Goal: Find contact information: Find contact information

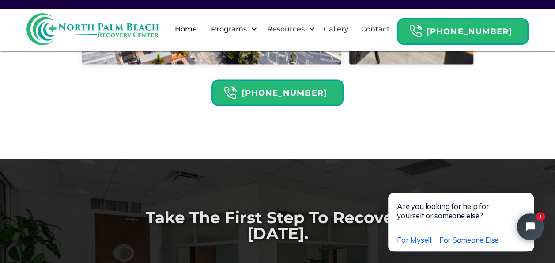
scroll to position [2516, 0]
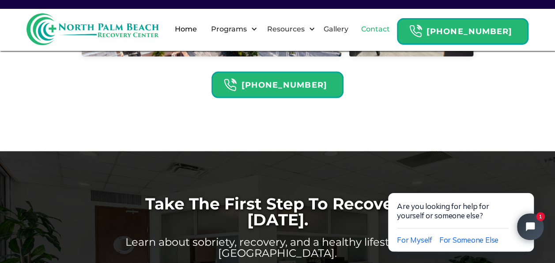
click at [379, 36] on link "Contact" at bounding box center [375, 29] width 39 height 28
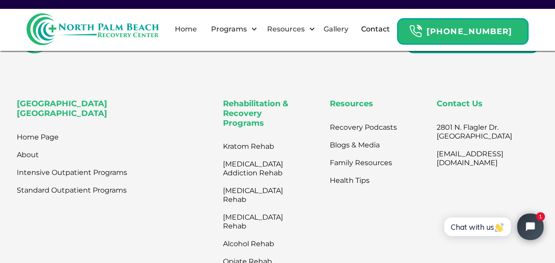
scroll to position [529, 0]
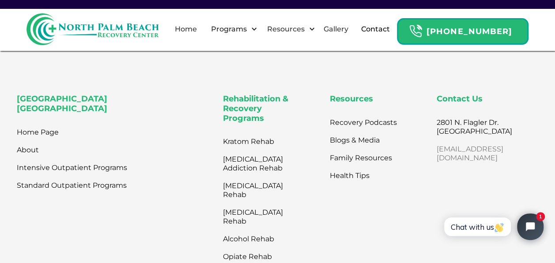
click at [495, 162] on link "[EMAIL_ADDRESS][DOMAIN_NAME]" at bounding box center [475, 153] width 76 height 27
click at [202, 31] on link "Home" at bounding box center [186, 29] width 33 height 28
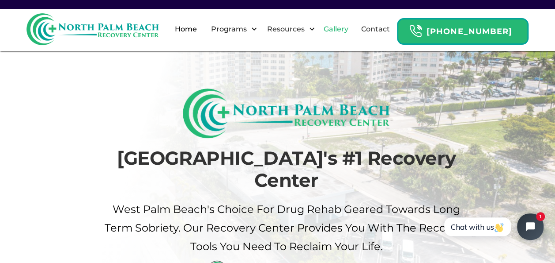
click at [345, 27] on link "Gallery" at bounding box center [336, 29] width 35 height 28
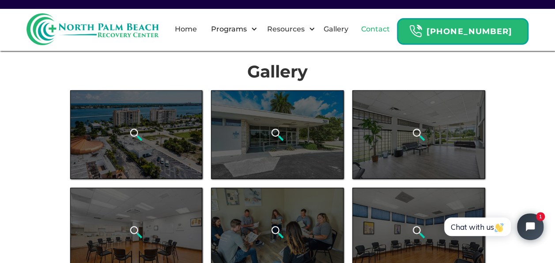
click at [396, 29] on link "Contact" at bounding box center [375, 29] width 39 height 28
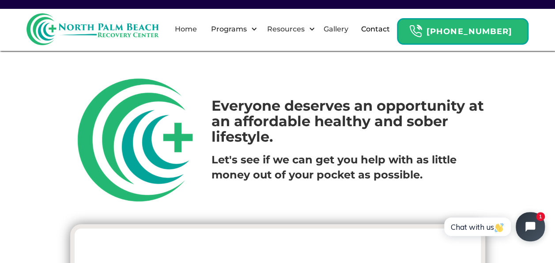
click at [528, 226] on icon "Open chat widget" at bounding box center [531, 226] width 10 height 10
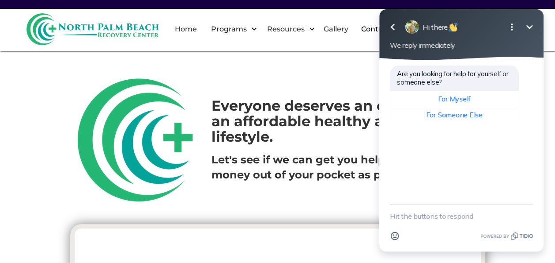
click at [372, 178] on html "Go back Hi there Minimize Open options We reply immediately Are you looking for…" at bounding box center [461, 131] width 187 height 263
click at [374, 85] on html "Go back Hi there Minimize Open options We reply immediately Are you looking for…" at bounding box center [461, 131] width 187 height 263
click at [532, 28] on icon "Minimize" at bounding box center [530, 27] width 11 height 11
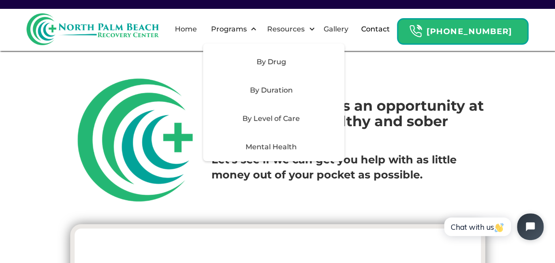
click at [287, 118] on div "By Level of Care" at bounding box center [272, 118] width 126 height 11
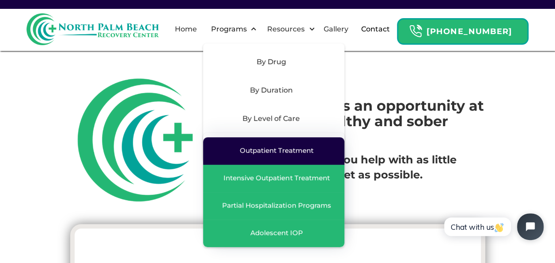
click at [287, 148] on div "Outpatient Treatment" at bounding box center [277, 150] width 74 height 9
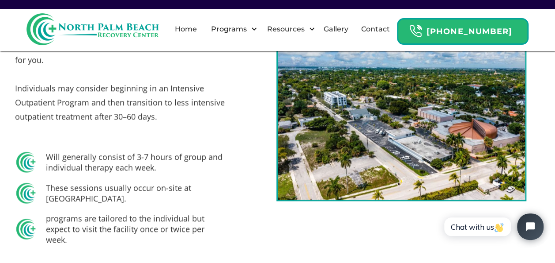
scroll to position [565, 0]
